Goal: Task Accomplishment & Management: Manage account settings

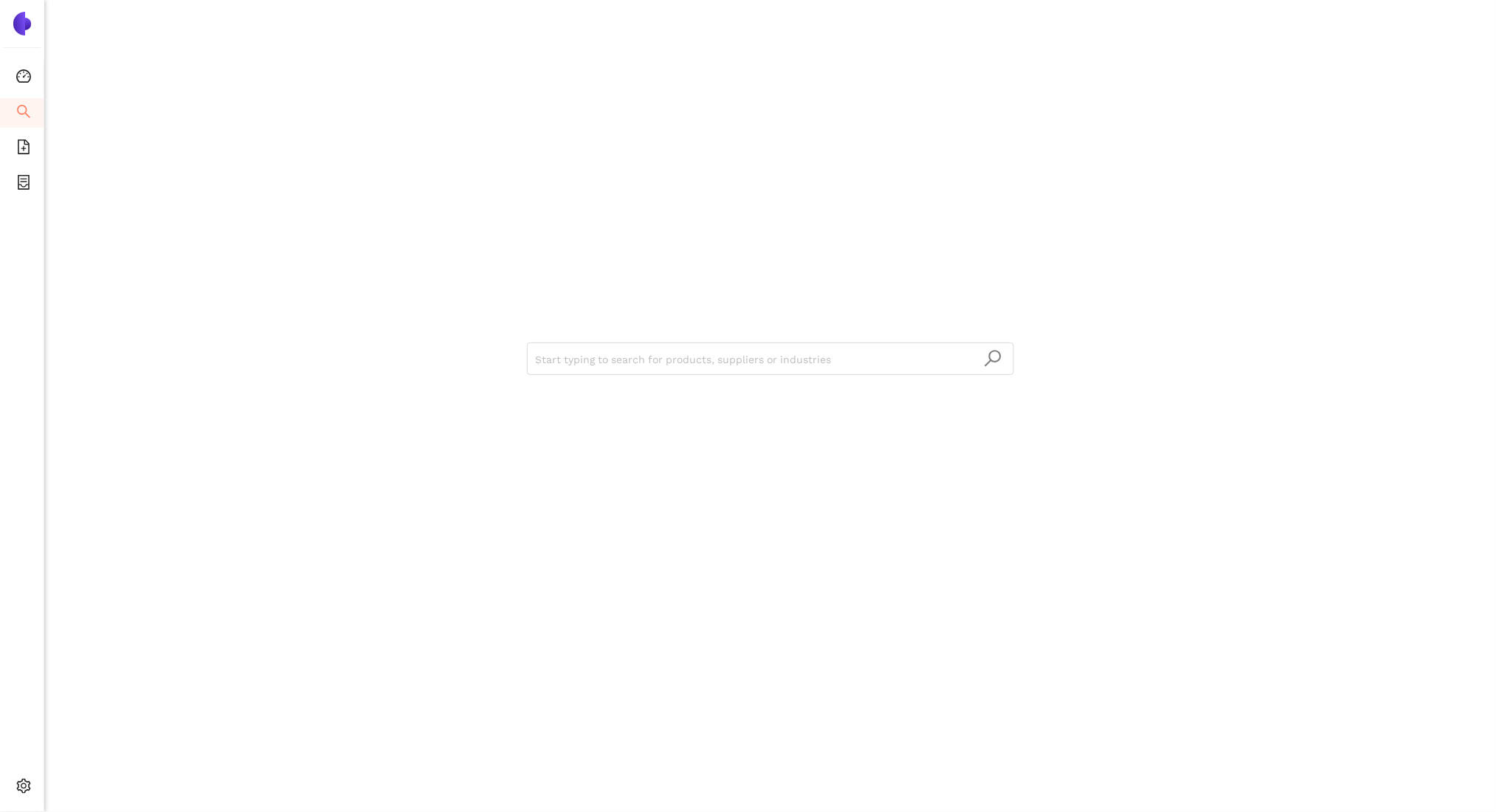
click at [89, 321] on div "Start typing to search for products, suppliers or industries" at bounding box center [770, 406] width 1452 height 812
click at [81, 326] on div "Start typing to search for products, suppliers or industries" at bounding box center [770, 406] width 1452 height 812
click at [4, 267] on ul "Consolidation Search eSourcing Templates eSourcing Projects Settings" at bounding box center [22, 435] width 44 height 751
drag, startPoint x: 92, startPoint y: 773, endPoint x: 87, endPoint y: 786, distance: 13.9
click at [87, 786] on ul "My Account Logout" at bounding box center [104, 772] width 118 height 71
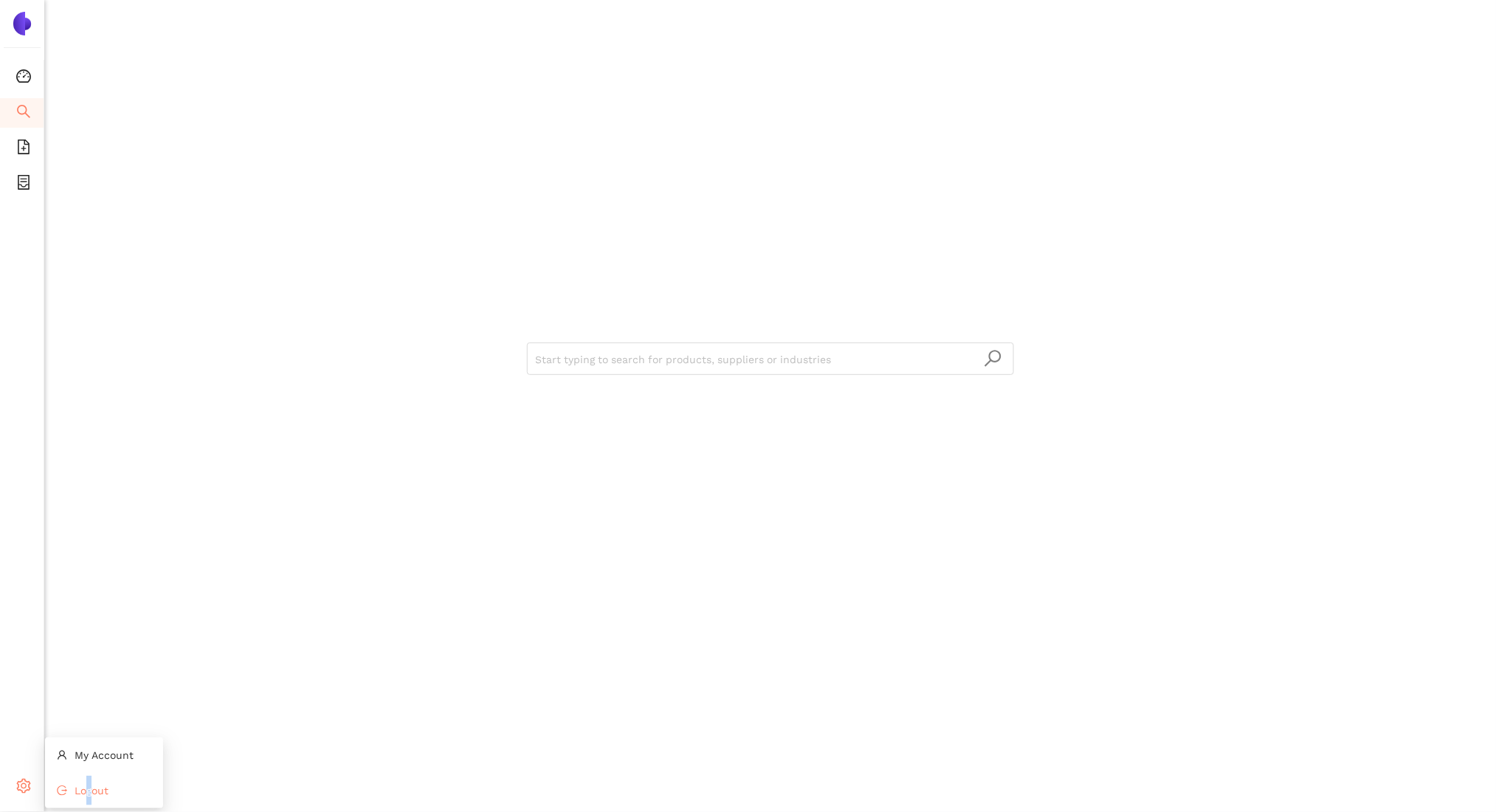
click at [87, 786] on span "Logout" at bounding box center [91, 790] width 34 height 12
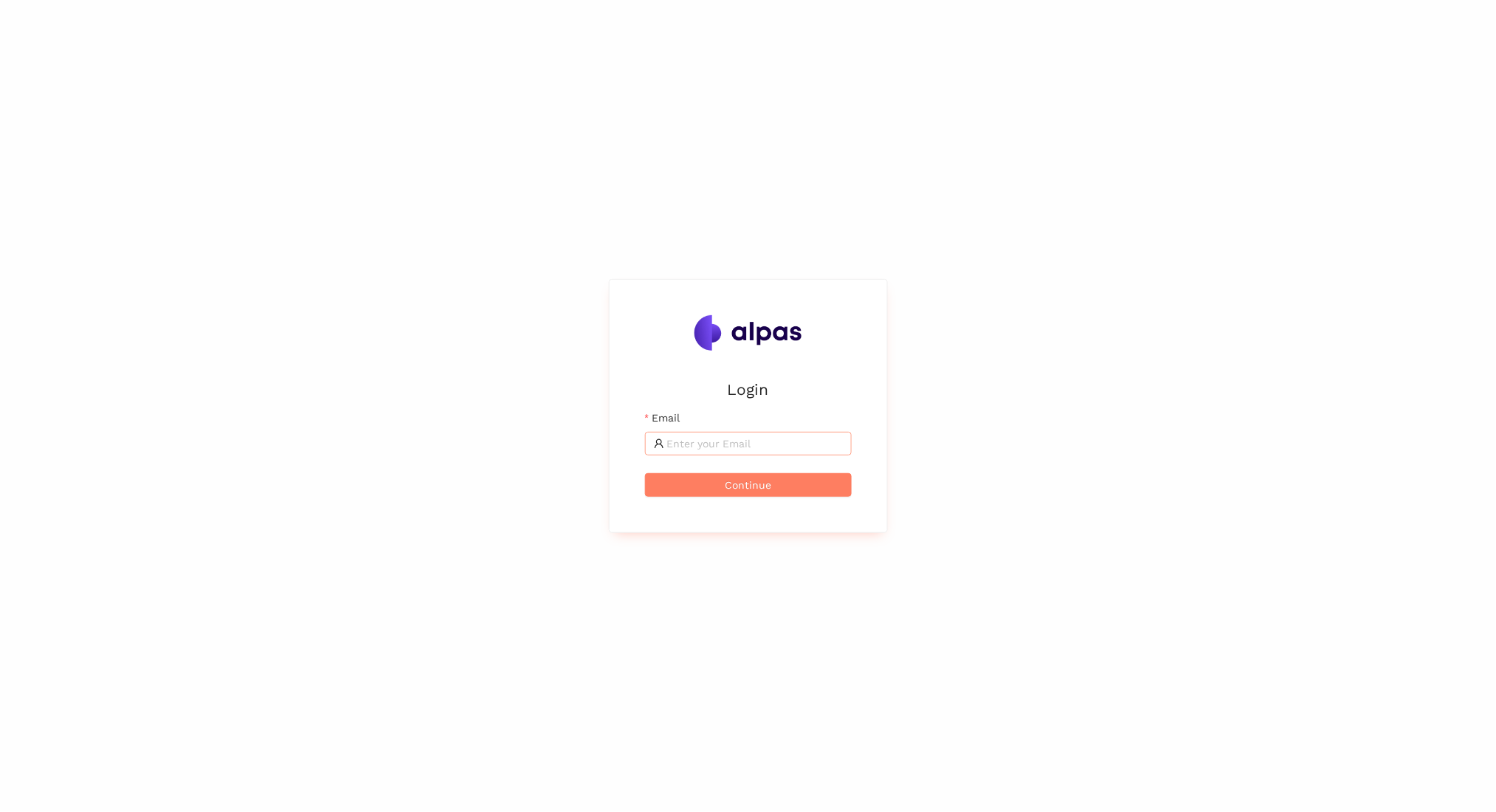
drag, startPoint x: 723, startPoint y: 424, endPoint x: 773, endPoint y: 452, distance: 57.3
click at [773, 452] on div "Email" at bounding box center [748, 432] width 207 height 46
click at [773, 452] on span at bounding box center [748, 443] width 207 height 24
click at [759, 447] on input "Email" at bounding box center [754, 443] width 175 height 17
type input "zara.khan@alpas.ai"
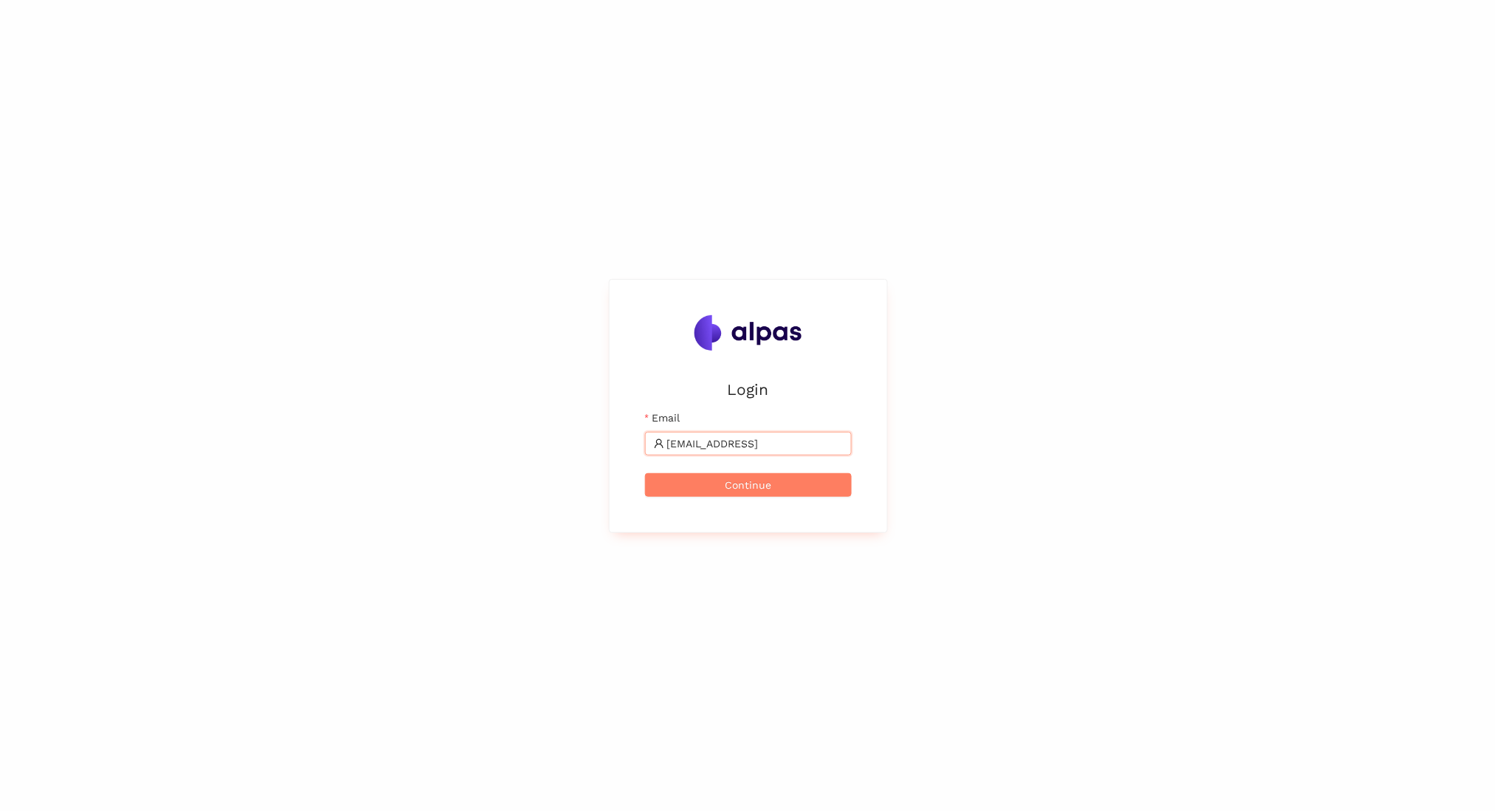
click at [645, 473] on button "Continue" at bounding box center [748, 484] width 207 height 24
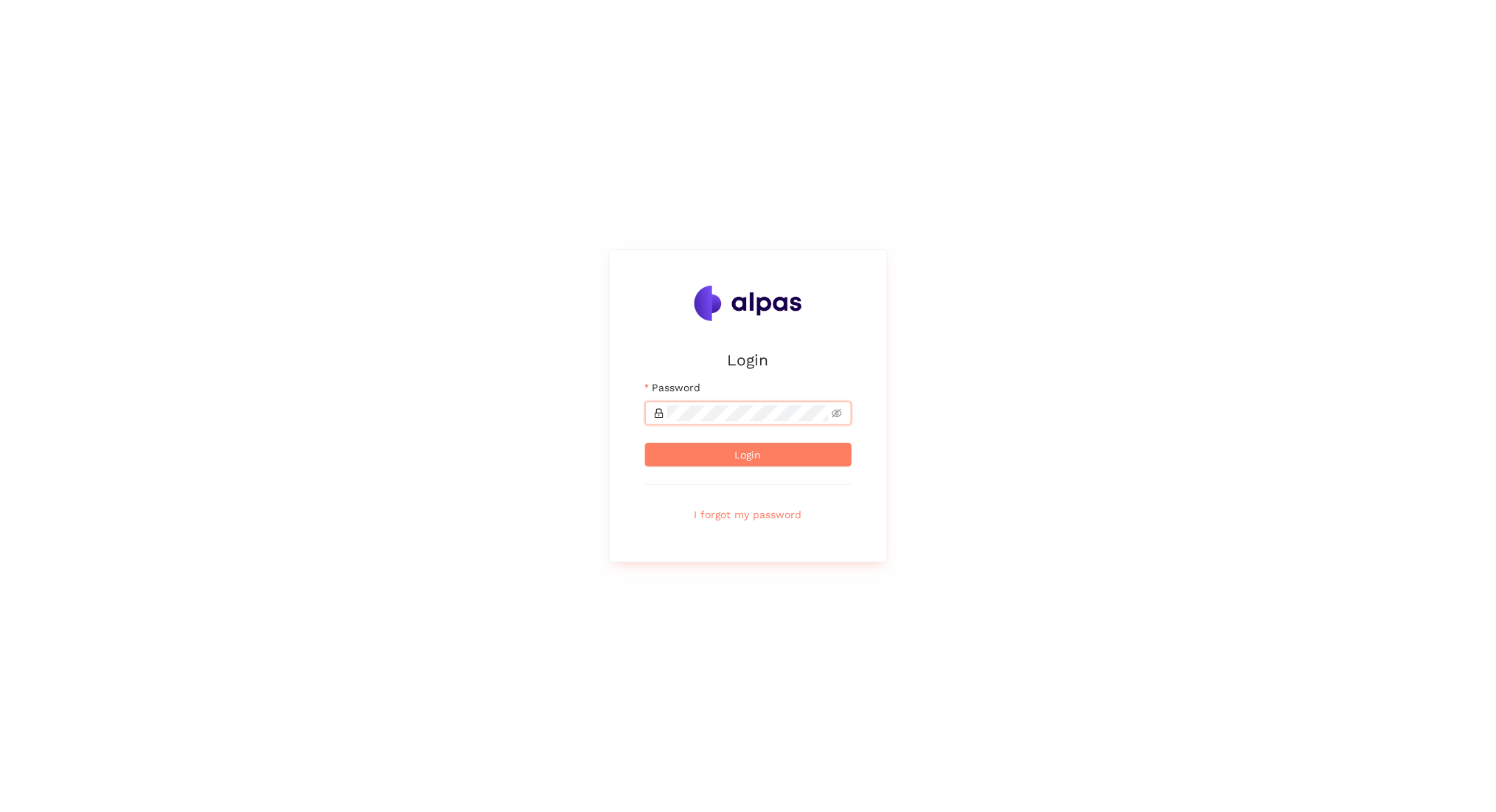
click at [645, 442] on button "Login" at bounding box center [748, 454] width 207 height 24
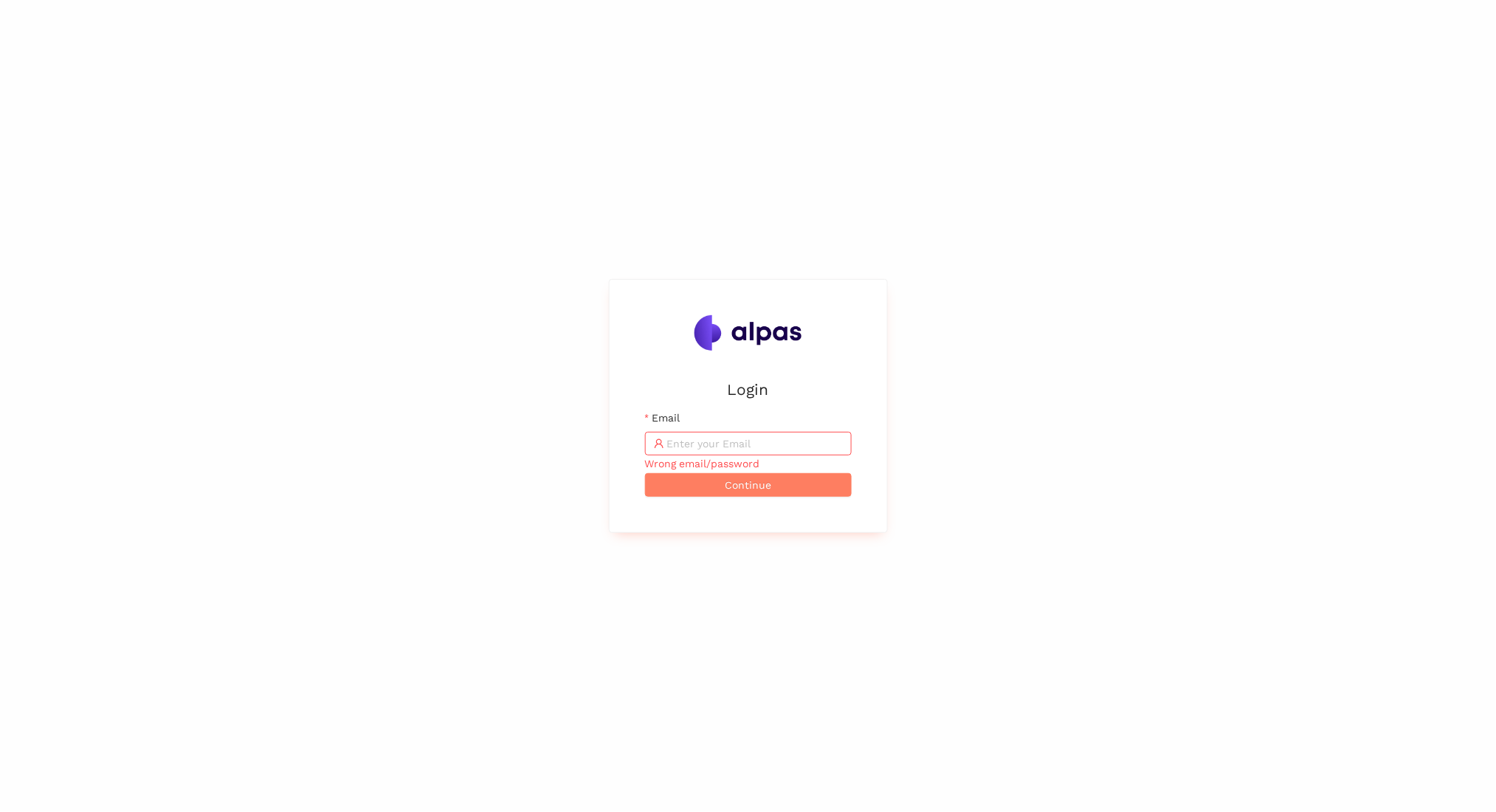
click at [48, 263] on div "Login Email Wrong email/password Continue" at bounding box center [748, 406] width 1496 height 812
click at [692, 442] on input "Email" at bounding box center [754, 443] width 175 height 17
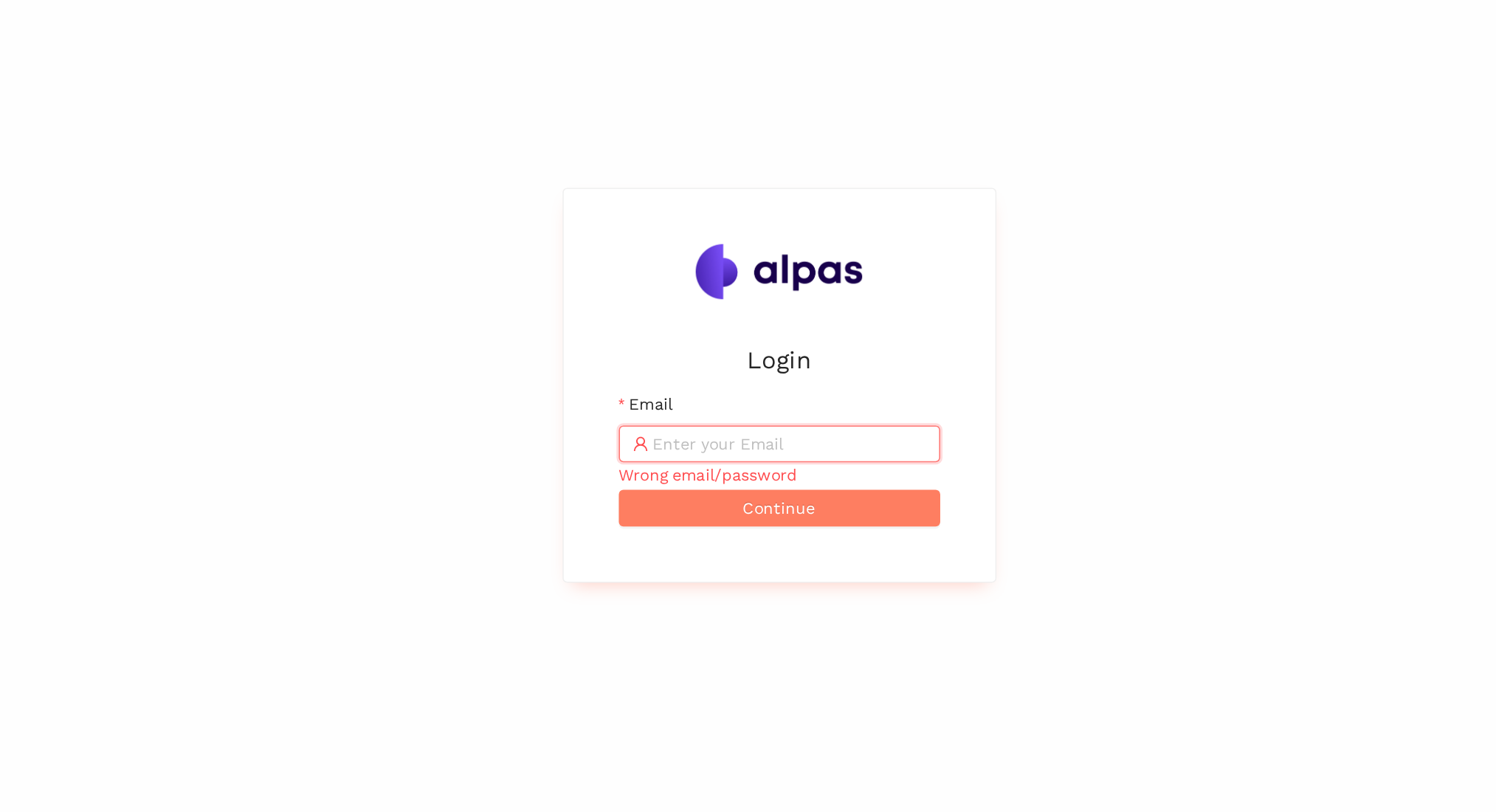
type input "D"
type input "Startup24!"
click at [645, 473] on button "Continue" at bounding box center [748, 484] width 207 height 24
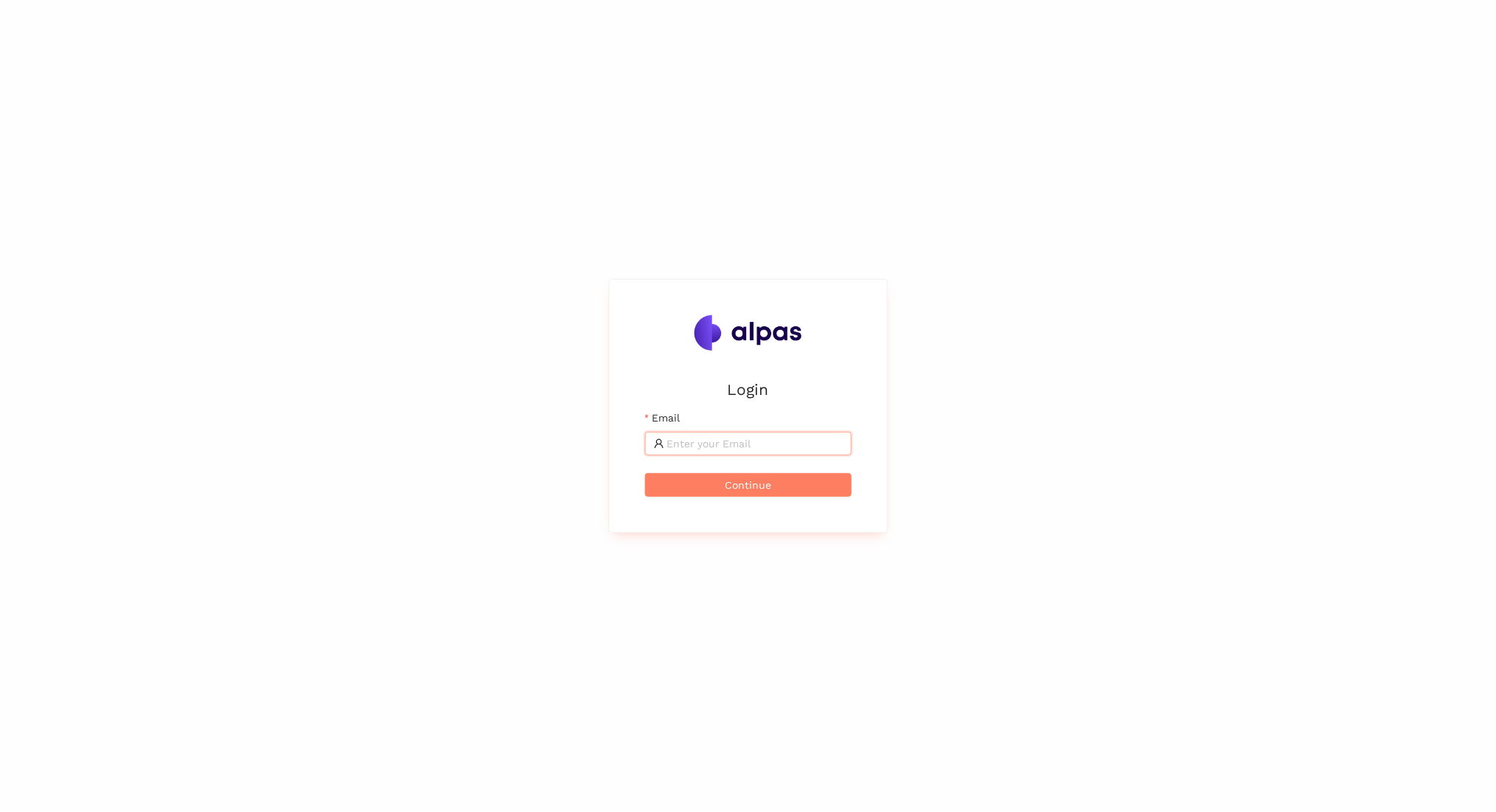
click at [691, 442] on input "Email" at bounding box center [754, 443] width 175 height 17
type input "[EMAIL_ADDRESS]"
click at [645, 473] on button "Continue" at bounding box center [748, 484] width 207 height 24
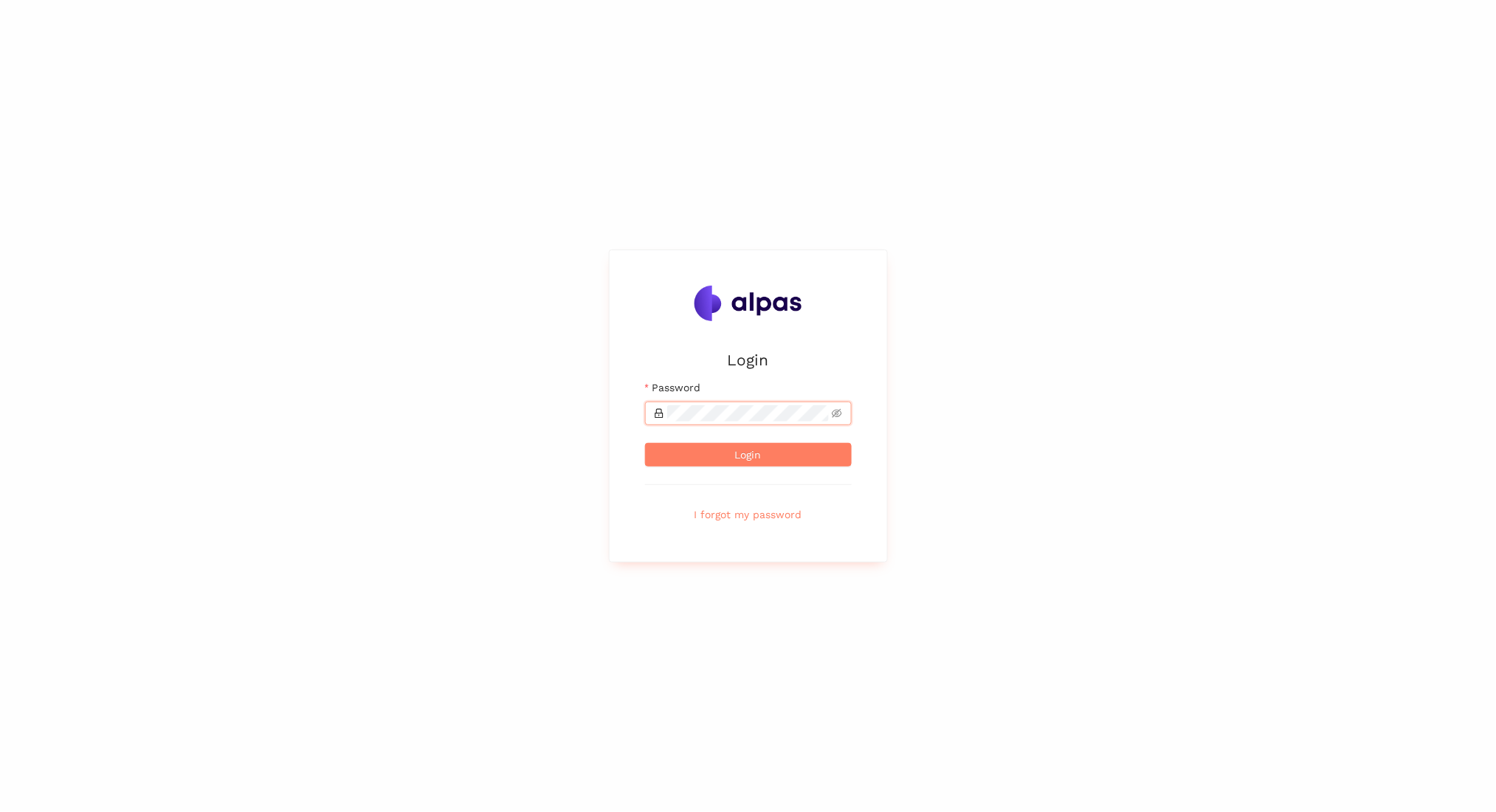
click at [645, 442] on button "Login" at bounding box center [748, 454] width 207 height 24
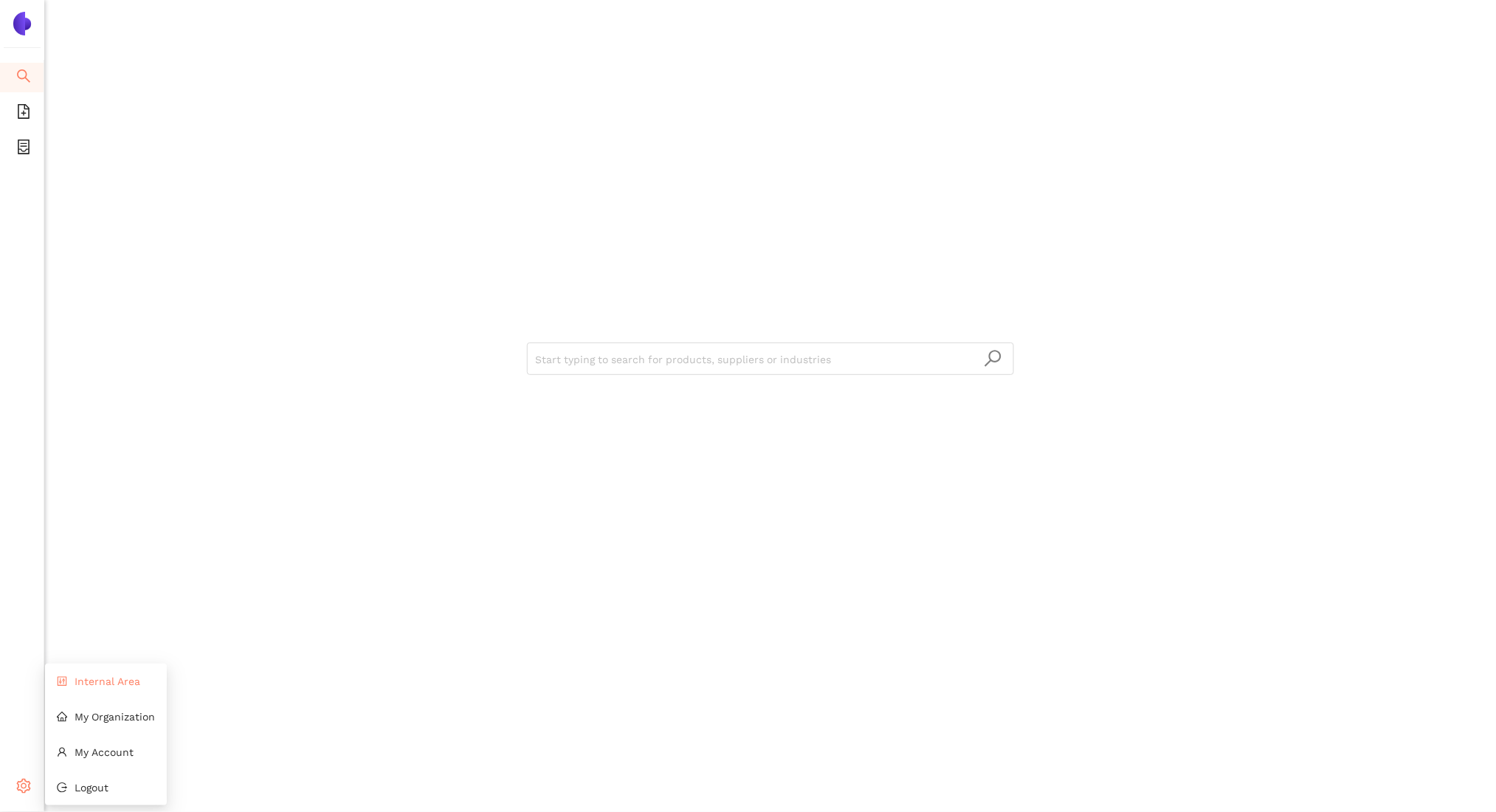
click at [109, 687] on li "Internal Area" at bounding box center [106, 681] width 122 height 29
